Goal: Task Accomplishment & Management: Complete application form

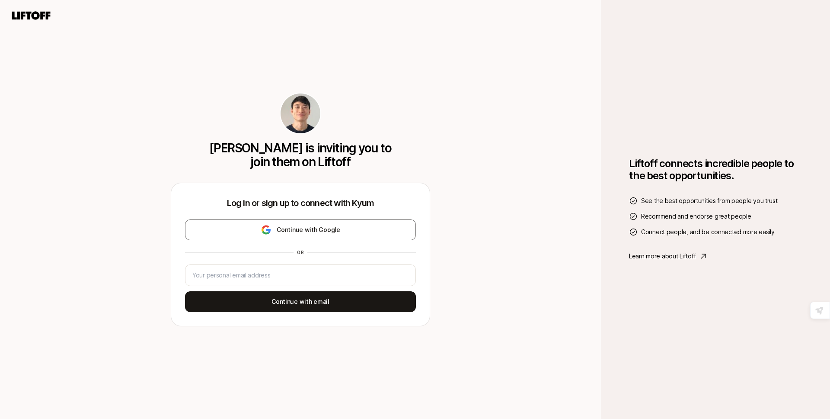
click at [361, 148] on p "[PERSON_NAME] is inviting you to join them on Liftoff" at bounding box center [301, 155] width 188 height 28
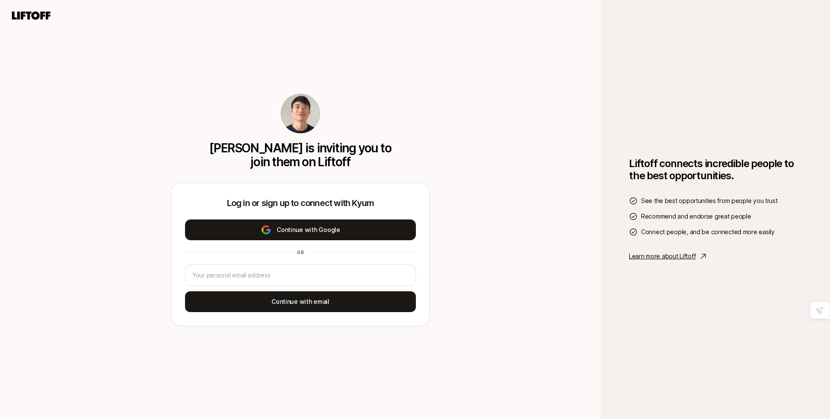
click at [305, 229] on button "Continue with Google" at bounding box center [300, 229] width 231 height 21
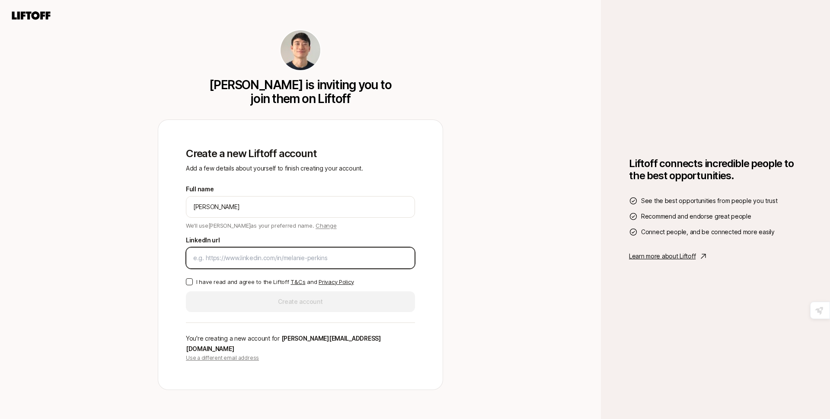
click at [221, 263] on input "LinkedIn url" at bounding box center [300, 257] width 214 height 10
paste input "[URL][DOMAIN_NAME][PERSON_NAME]"
type input "[URL][DOMAIN_NAME][PERSON_NAME]"
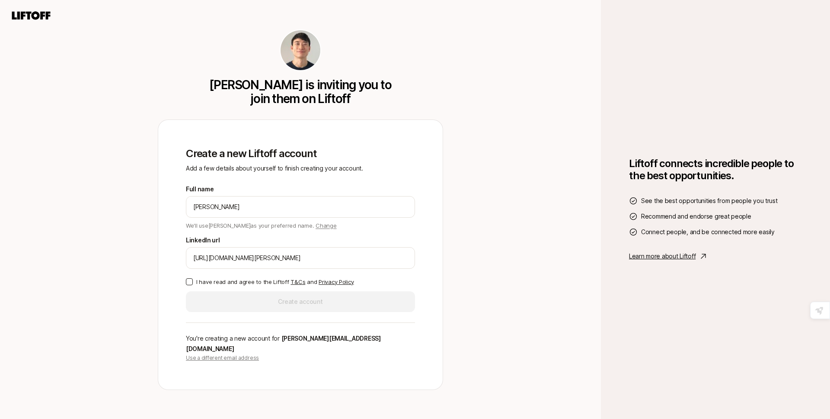
click at [190, 285] on button "I have read and agree to the Liftoff T&Cs and Privacy Policy" at bounding box center [189, 281] width 7 height 7
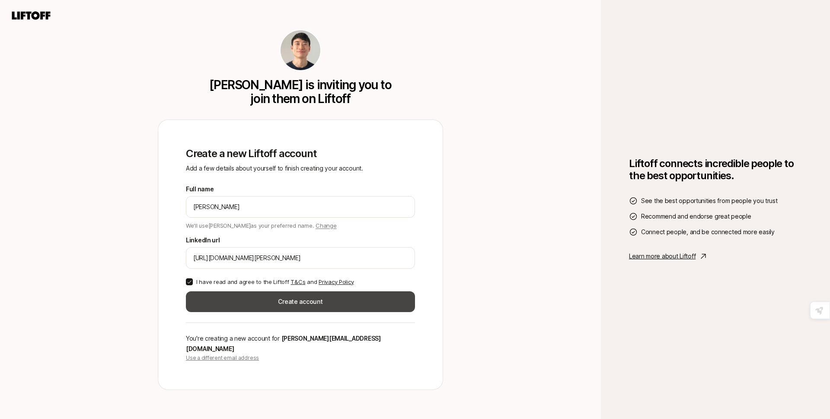
click at [270, 310] on button "Create account" at bounding box center [300, 301] width 229 height 21
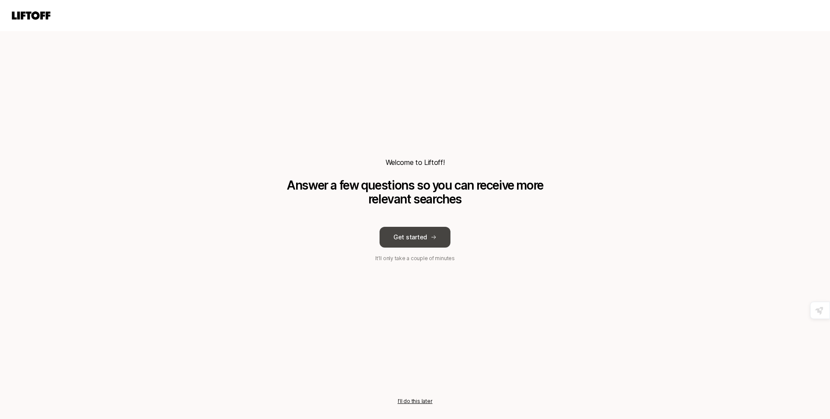
click at [412, 241] on button "Get started" at bounding box center [415, 237] width 71 height 21
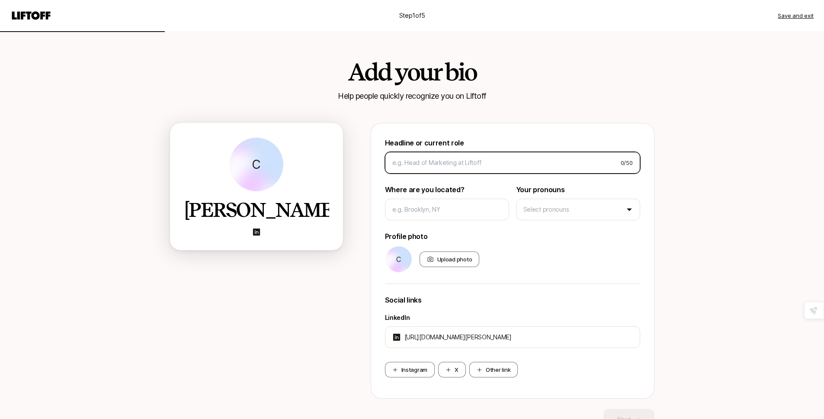
click at [419, 165] on input at bounding box center [502, 162] width 221 height 10
type input "ㅗ"
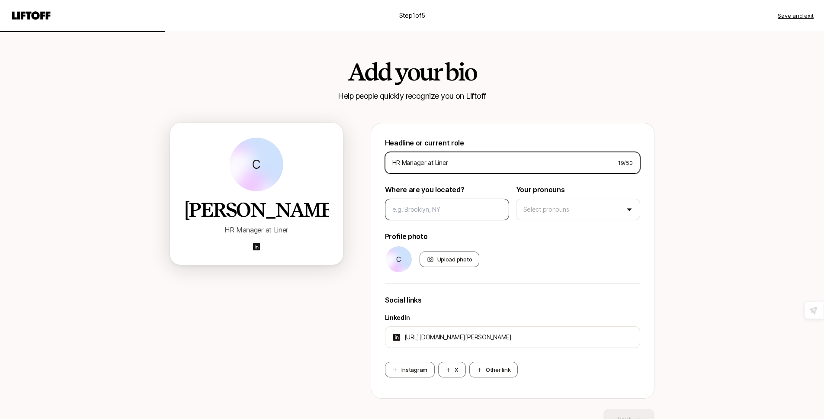
type input "HR Manager at Liner"
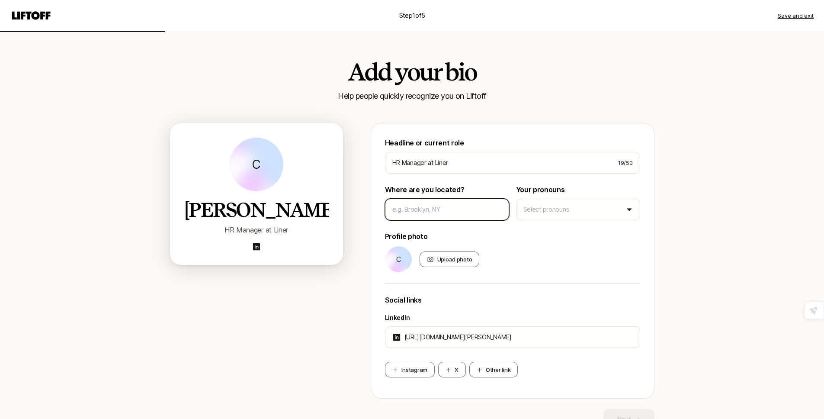
click at [426, 205] on input at bounding box center [446, 209] width 109 height 10
drag, startPoint x: 392, startPoint y: 191, endPoint x: 454, endPoint y: 189, distance: 62.3
click at [454, 189] on p "Where are you located?" at bounding box center [447, 189] width 124 height 11
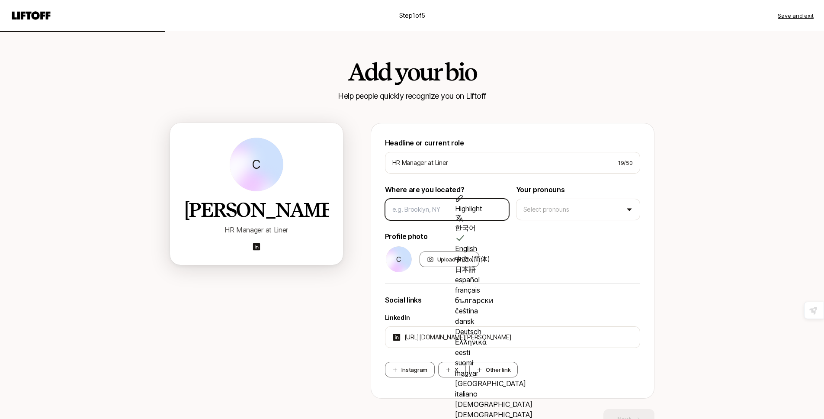
click at [422, 205] on input at bounding box center [446, 209] width 109 height 10
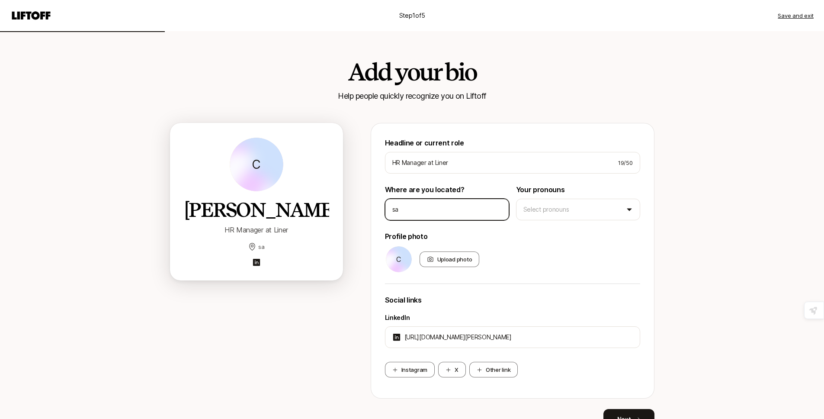
type input "s"
type input "[GEOGRAPHIC_DATA]"
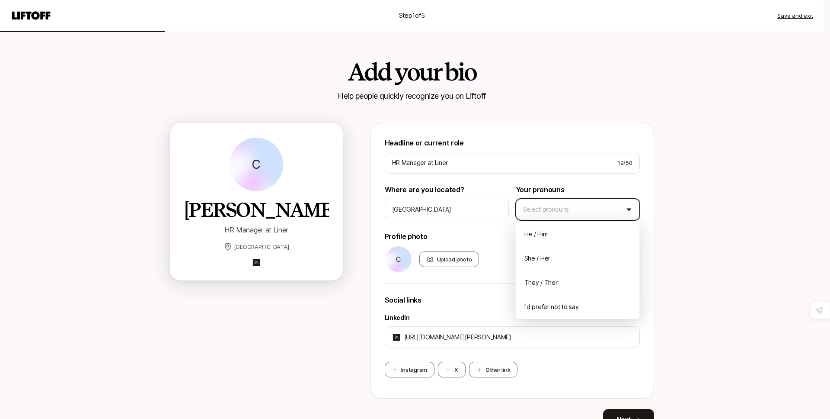
click at [601, 203] on html "Step 1 of 5 Save and exit Add your bio Help people quickly recognize you on Lif…" at bounding box center [415, 209] width 830 height 419
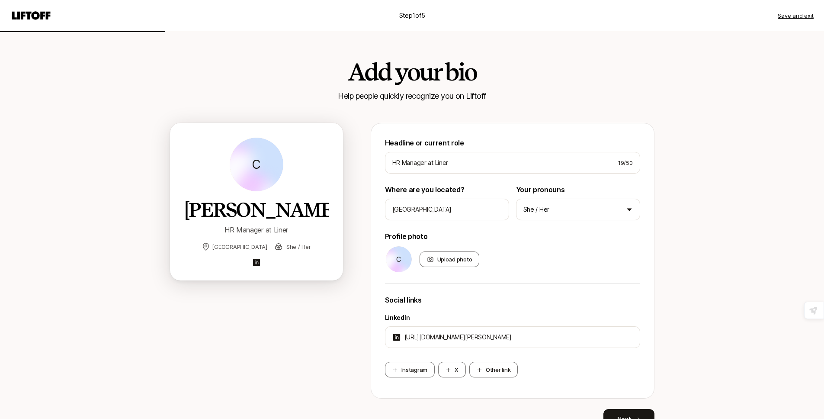
click at [666, 264] on div "Step 1 of 5 Save and exit Add your bio Help people quickly recognize you on Lif…" at bounding box center [412, 232] width 824 height 464
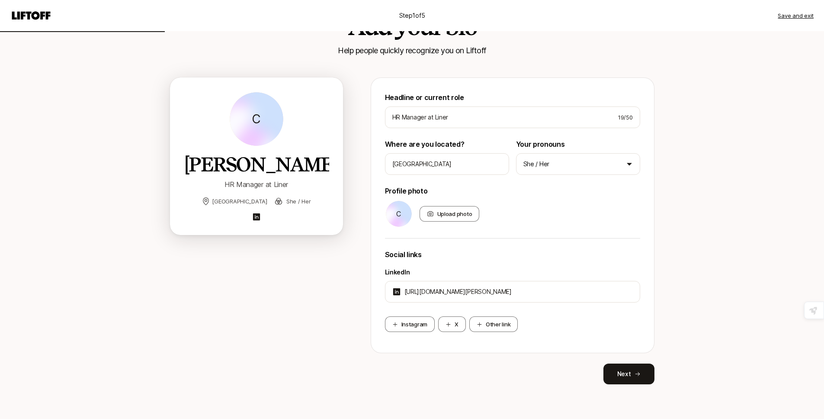
scroll to position [40, 0]
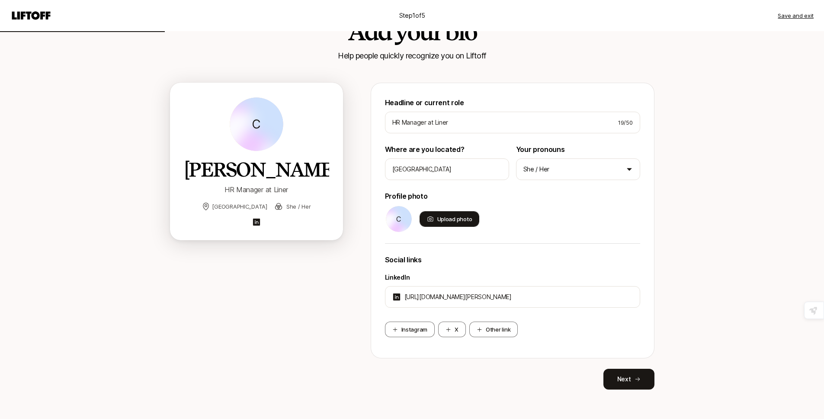
click at [458, 222] on div "Upload photo" at bounding box center [449, 219] width 60 height 16
click at [477, 225] on input "Upload photo" at bounding box center [478, 226] width 2 height 2
type input "C:\fakepath\클라라_보정본.jpg"
click at [444, 218] on div "Upload photo" at bounding box center [449, 219] width 60 height 16
click at [477, 225] on input "Upload photo" at bounding box center [478, 226] width 2 height 2
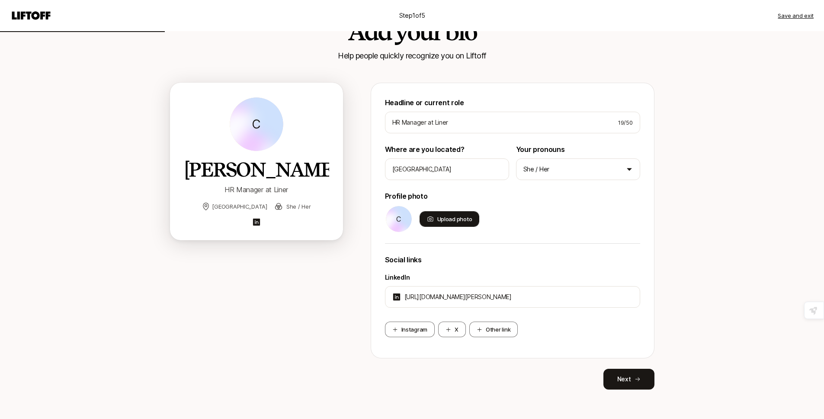
type input "C:\fakepath\Screenshot [DATE] 10.21.16 AM.png"
click at [536, 326] on div "Instagram X Other link" at bounding box center [512, 329] width 255 height 16
click at [637, 379] on icon at bounding box center [637, 379] width 5 height 4
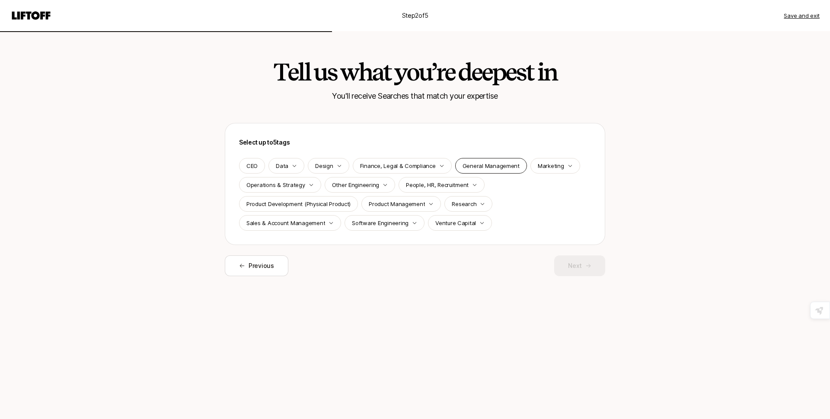
click at [486, 166] on p "General Management" at bounding box center [491, 165] width 57 height 9
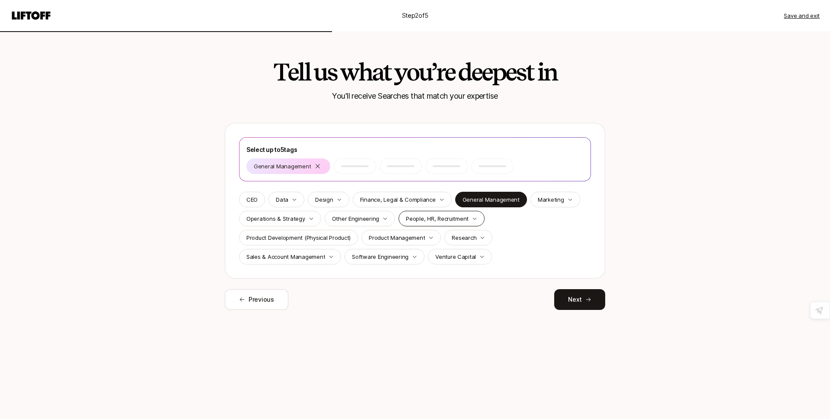
click at [451, 216] on p "People, HR, Recruitment" at bounding box center [437, 218] width 63 height 9
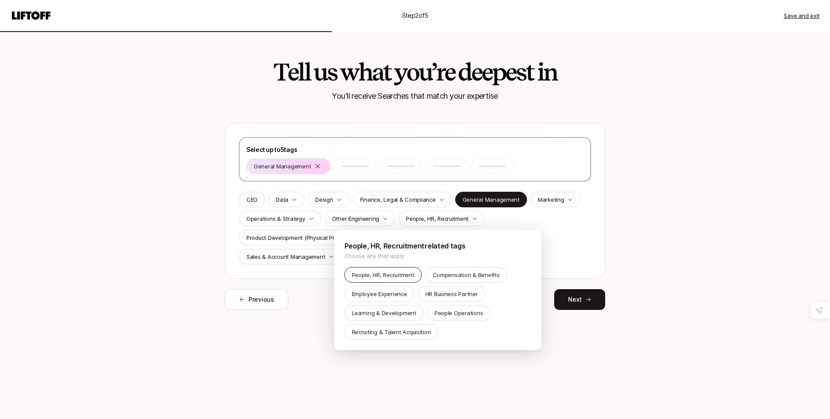
click at [393, 274] on p "People, HR, Recruitment" at bounding box center [383, 274] width 63 height 9
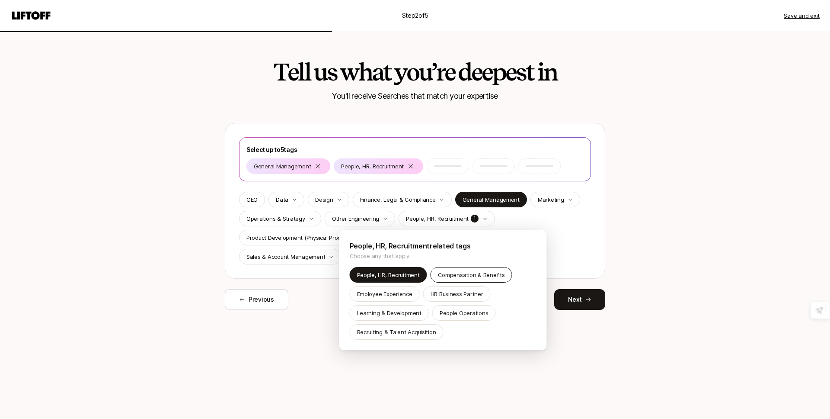
click at [488, 278] on p "Compensation & Benefits" at bounding box center [471, 274] width 67 height 9
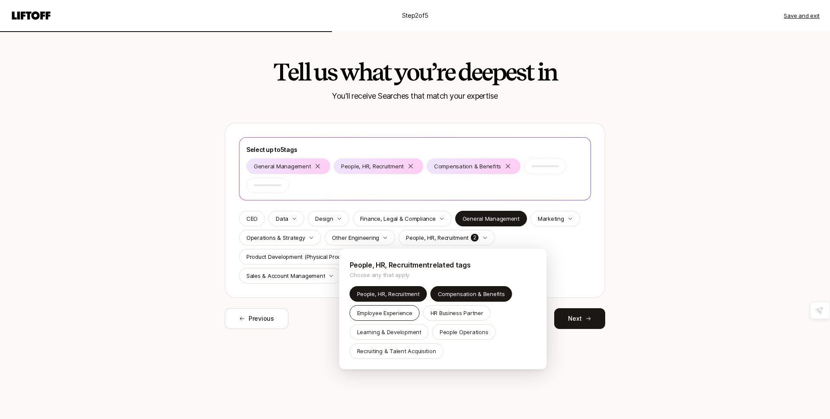
click at [400, 311] on p "Employee Experience" at bounding box center [384, 312] width 55 height 9
click at [466, 316] on p "HR Business Partner" at bounding box center [457, 312] width 53 height 9
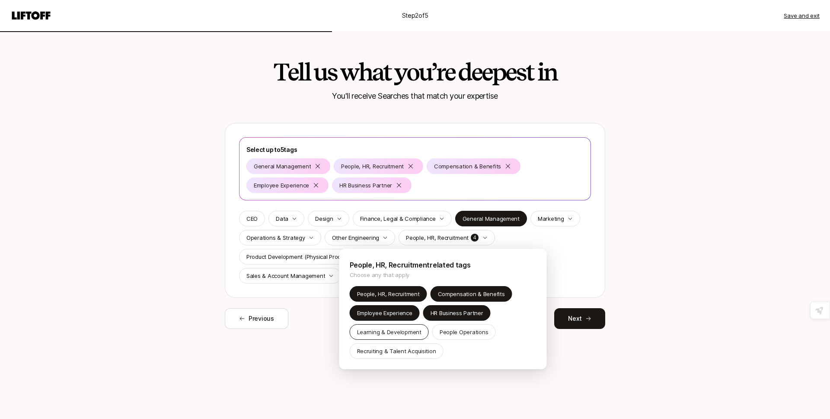
drag, startPoint x: 405, startPoint y: 329, endPoint x: 422, endPoint y: 329, distance: 17.3
click at [406, 329] on p "Learning & Development" at bounding box center [389, 331] width 64 height 9
click at [460, 333] on p "People Operations" at bounding box center [464, 331] width 49 height 9
click at [368, 312] on p "Employee Experience" at bounding box center [384, 312] width 55 height 9
click at [460, 335] on p "People Operations" at bounding box center [464, 331] width 49 height 9
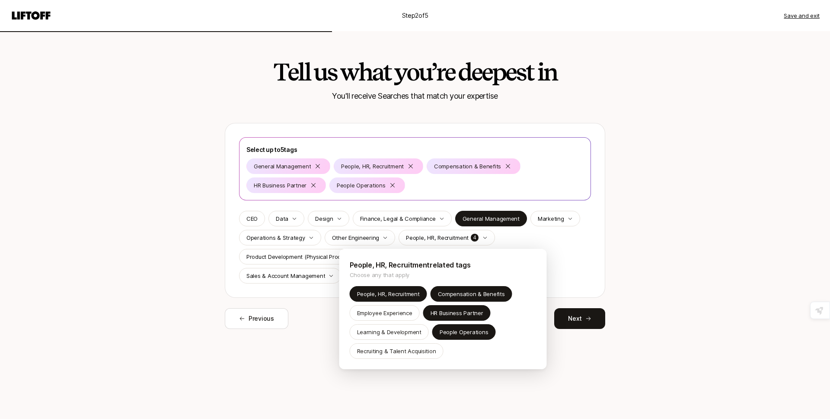
click at [573, 251] on html "Step 2 of 5 Save and exit Tell us what you’re deepest in You'll receive Searche…" at bounding box center [415, 209] width 830 height 419
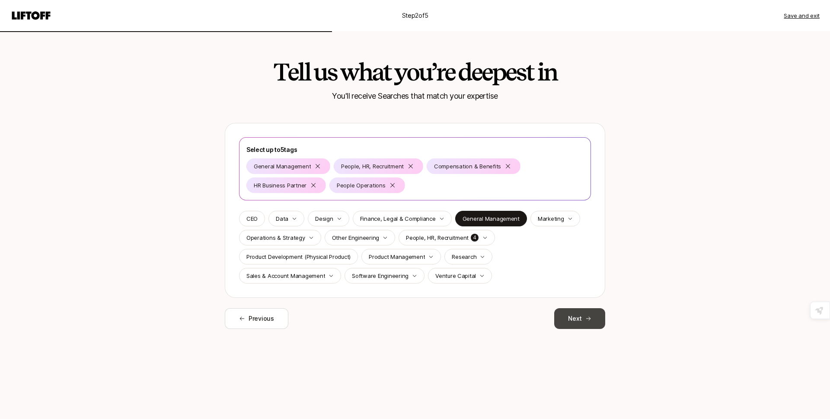
click at [591, 325] on button "Next" at bounding box center [579, 318] width 51 height 21
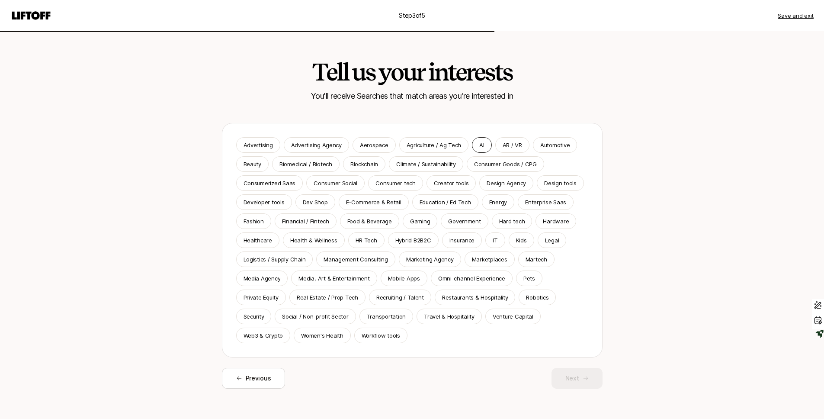
click at [475, 147] on div "AI" at bounding box center [481, 145] width 19 height 16
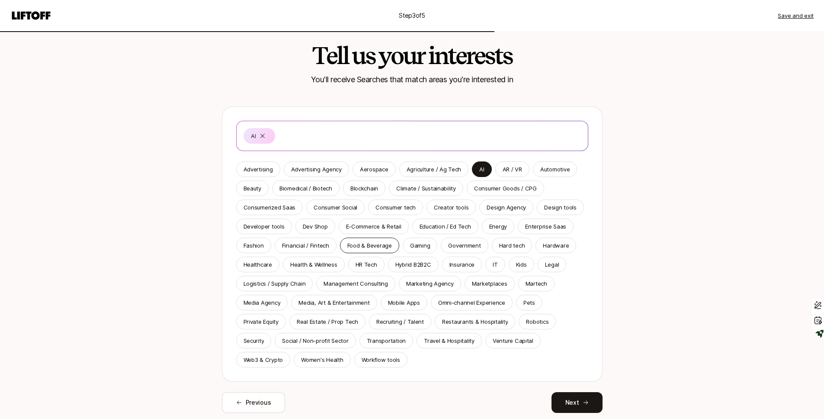
scroll to position [22, 0]
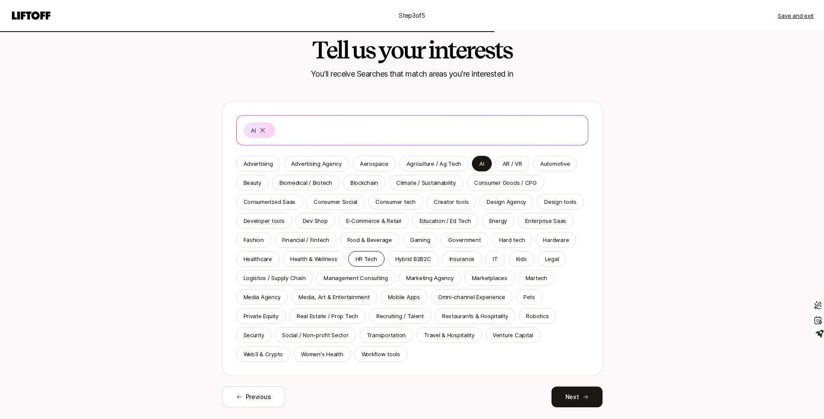
click at [361, 262] on p "HR Tech" at bounding box center [366, 258] width 22 height 9
click at [498, 259] on div "IT" at bounding box center [494, 259] width 19 height 16
click at [573, 392] on button "Next" at bounding box center [576, 396] width 51 height 21
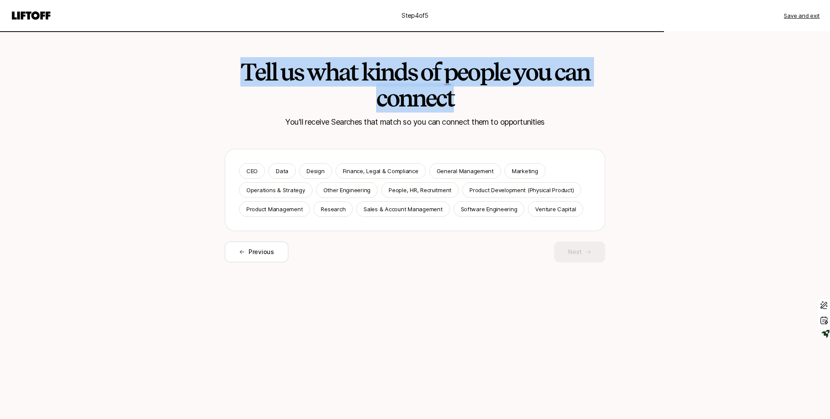
drag, startPoint x: 230, startPoint y: 74, endPoint x: 510, endPoint y: 94, distance: 280.4
click at [510, 94] on h2 "Tell us what kinds of people you can connect" at bounding box center [414, 85] width 389 height 52
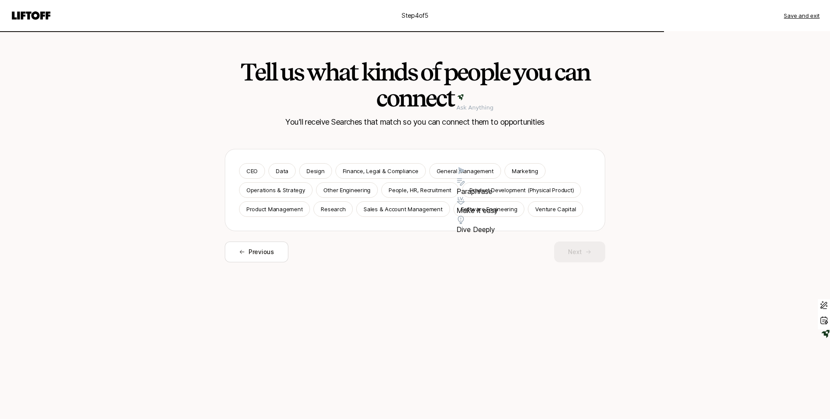
click at [403, 91] on h2 "Tell us what kinds of people you can connect" at bounding box center [414, 85] width 389 height 52
click at [440, 188] on p "People, HR, Recruitment" at bounding box center [420, 189] width 63 height 9
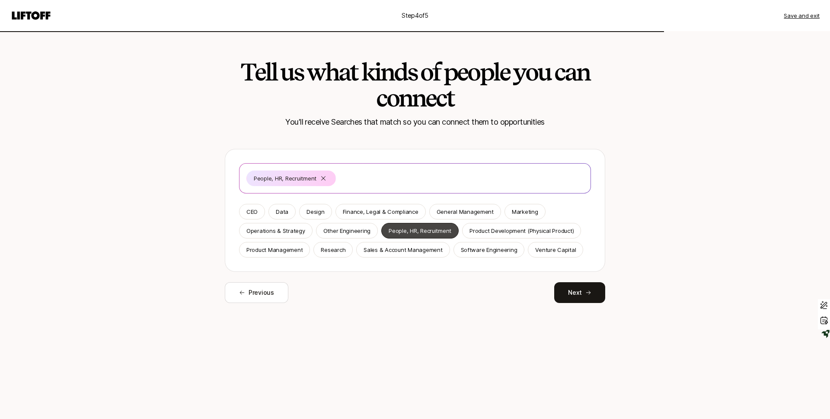
click at [409, 228] on p "People, HR, Recruitment" at bounding box center [420, 230] width 63 height 9
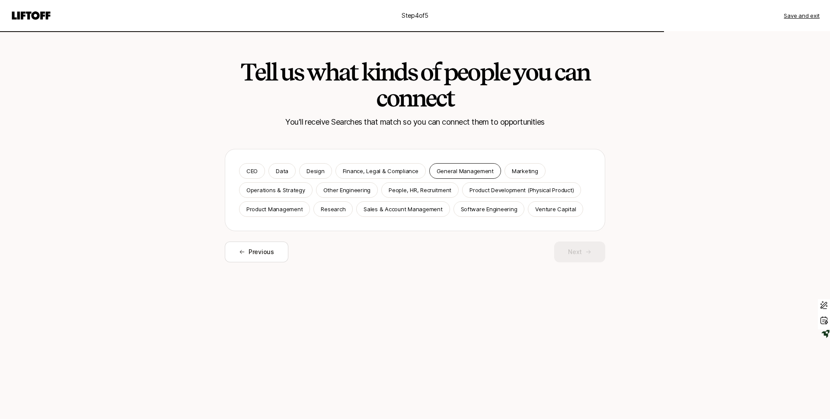
click at [465, 170] on p "General Management" at bounding box center [465, 170] width 57 height 9
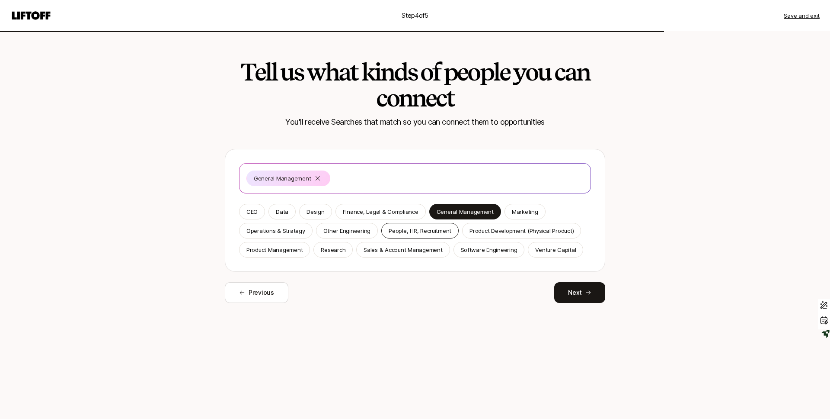
click at [419, 236] on div "People, HR, Recruitment" at bounding box center [419, 231] width 77 height 16
click at [554, 290] on div "Previous Next" at bounding box center [415, 292] width 380 height 21
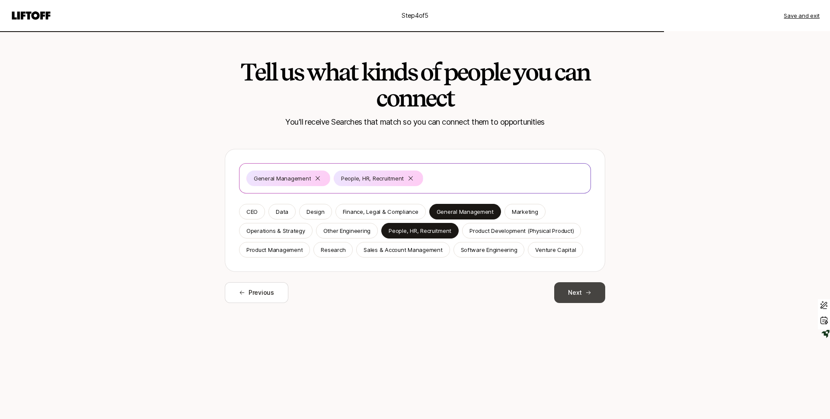
click at [563, 290] on button "Next" at bounding box center [579, 292] width 51 height 21
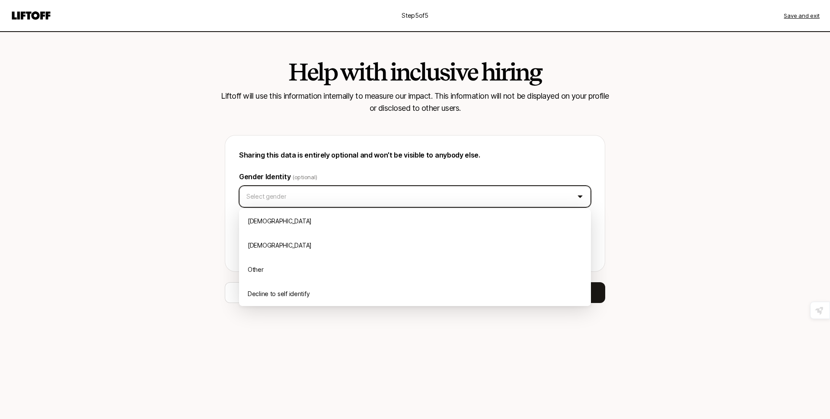
click at [305, 191] on html "Step 5 of 5 Save and exit Help with inclusive hiring Liftoff will use this info…" at bounding box center [415, 209] width 830 height 419
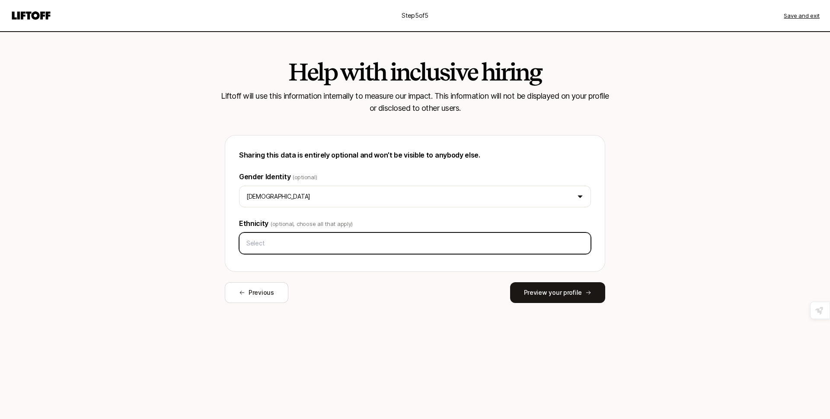
click at [316, 244] on input "text" at bounding box center [415, 243] width 344 height 16
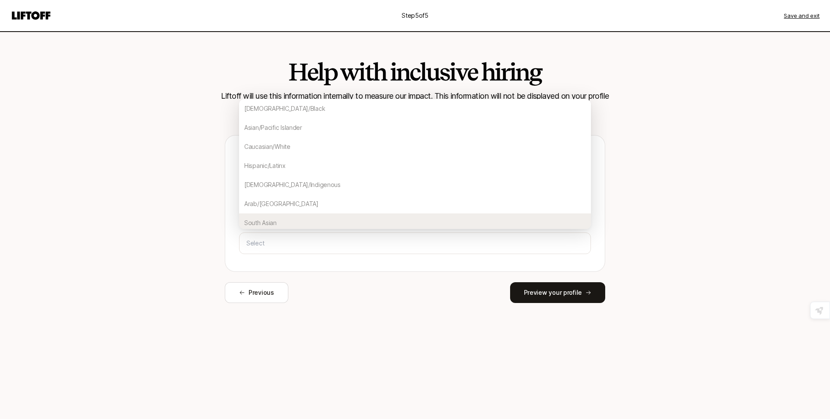
click at [374, 294] on div "Previous Preview your profile" at bounding box center [415, 292] width 380 height 21
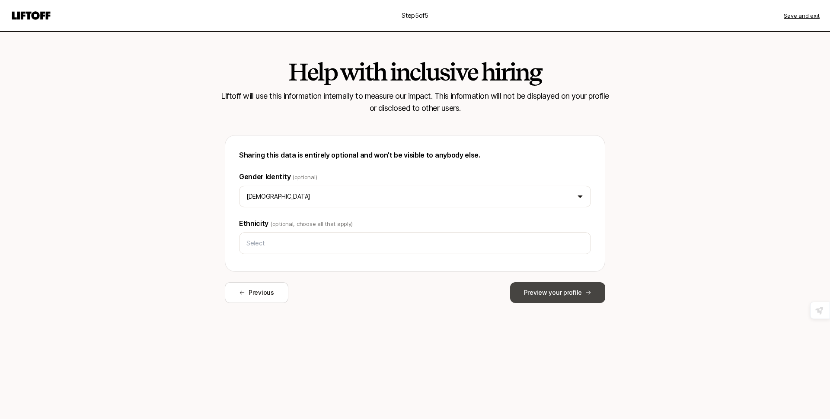
click at [553, 288] on button "Preview your profile" at bounding box center [557, 292] width 95 height 21
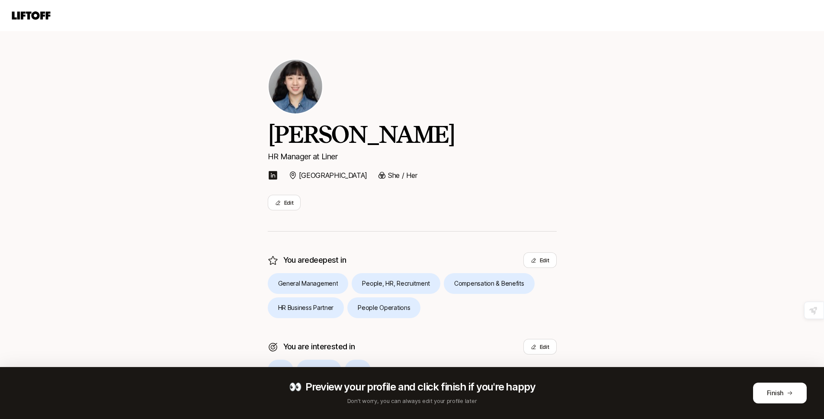
scroll to position [93, 0]
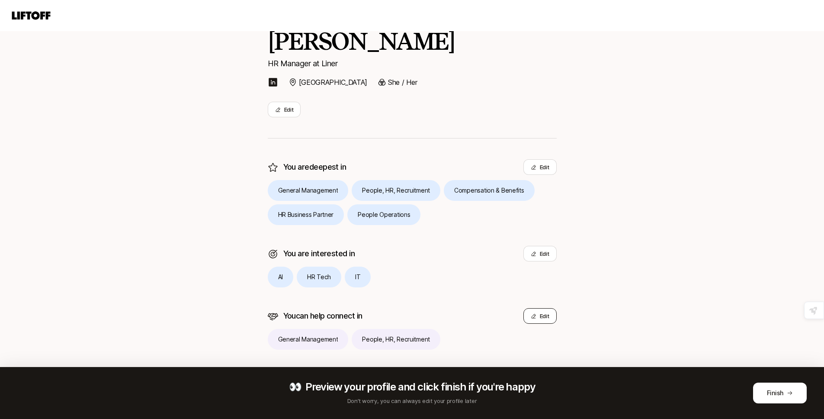
click at [538, 316] on button "Edit" at bounding box center [539, 316] width 33 height 16
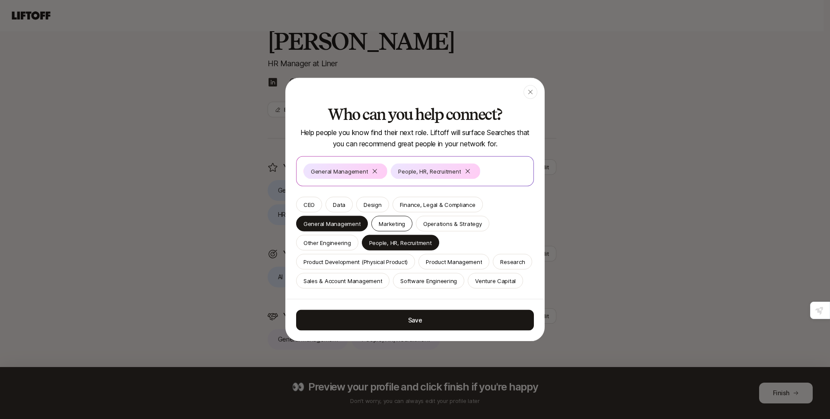
click at [391, 219] on p "Marketing" at bounding box center [392, 223] width 26 height 9
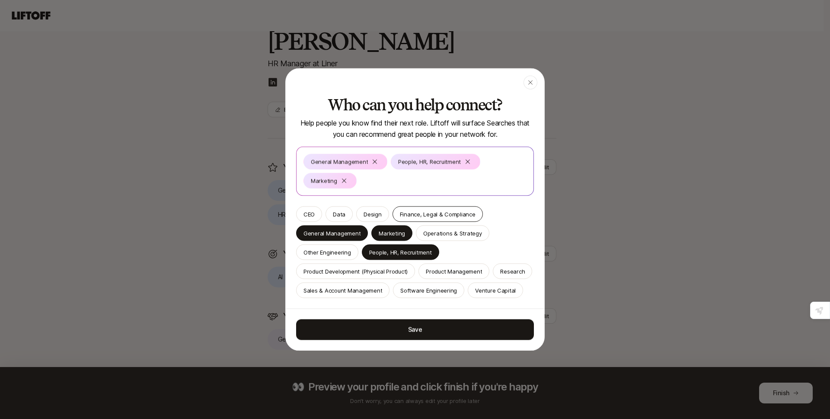
click at [420, 210] on p "Finance, Legal & Compliance" at bounding box center [438, 214] width 76 height 9
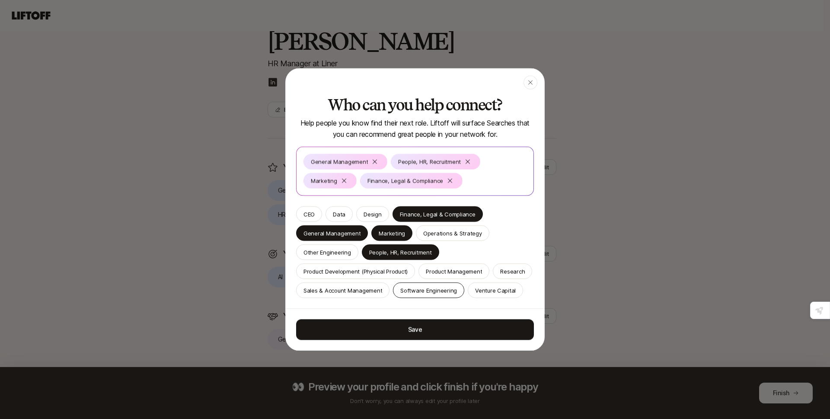
click at [446, 286] on p "Software Engineering" at bounding box center [428, 290] width 57 height 9
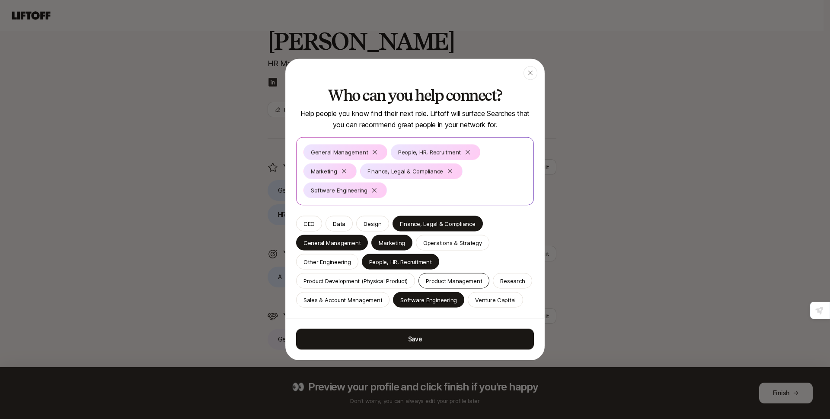
click at [442, 276] on p "Product Management" at bounding box center [454, 280] width 56 height 9
click at [297, 216] on div "CEO" at bounding box center [309, 224] width 26 height 16
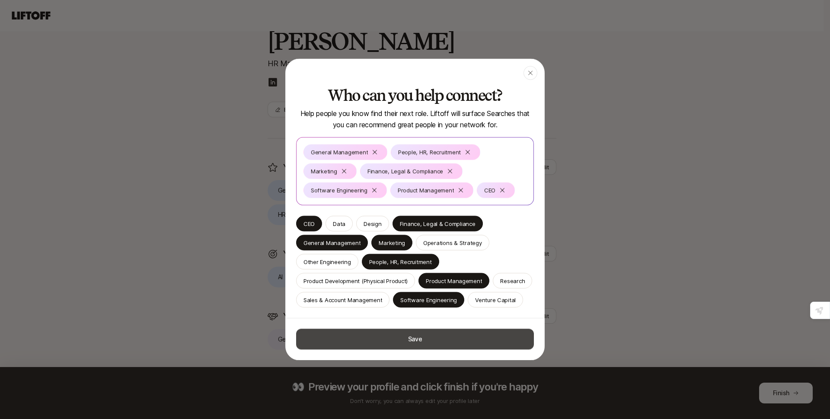
click at [403, 342] on button "Save" at bounding box center [415, 339] width 238 height 21
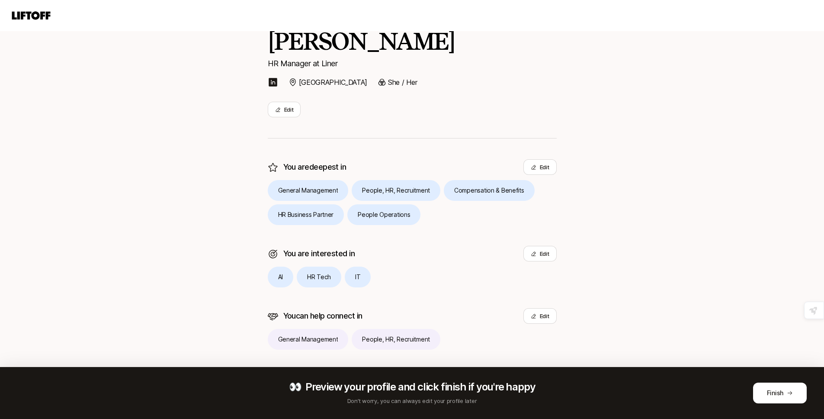
click at [647, 293] on div "[PERSON_NAME] HR Manager at Liner [GEOGRAPHIC_DATA] She / Her Edit You are deep…" at bounding box center [412, 157] width 498 height 439
click at [789, 396] on button "Finish" at bounding box center [780, 392] width 54 height 21
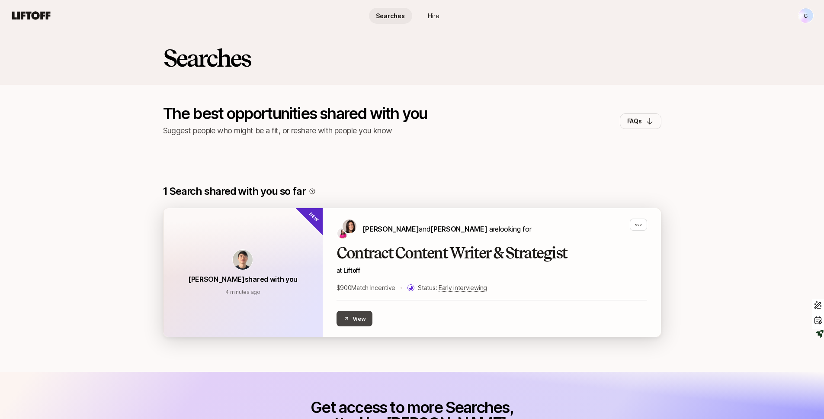
click at [363, 314] on button "View" at bounding box center [354, 318] width 36 height 16
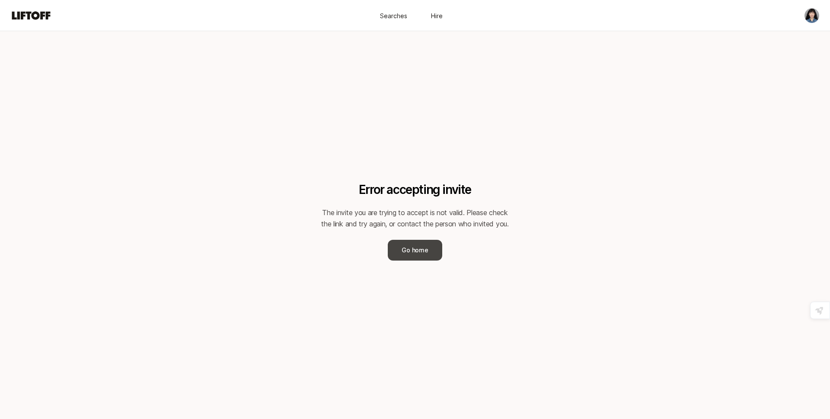
click at [422, 251] on p "Go home" at bounding box center [415, 250] width 26 height 10
